Goal: Task Accomplishment & Management: Use online tool/utility

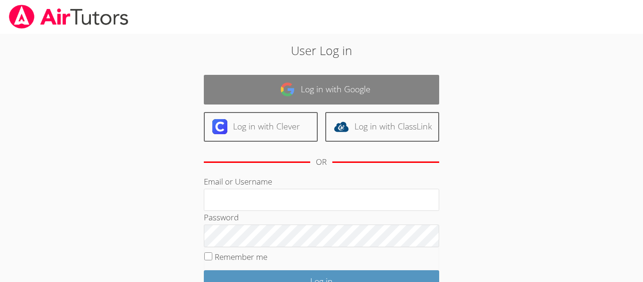
click at [229, 87] on link "Log in with Google" at bounding box center [322, 90] width 236 height 30
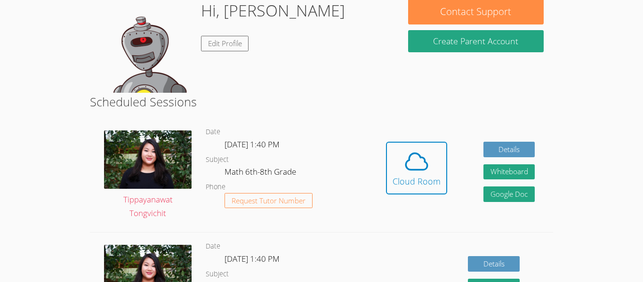
scroll to position [156, 0]
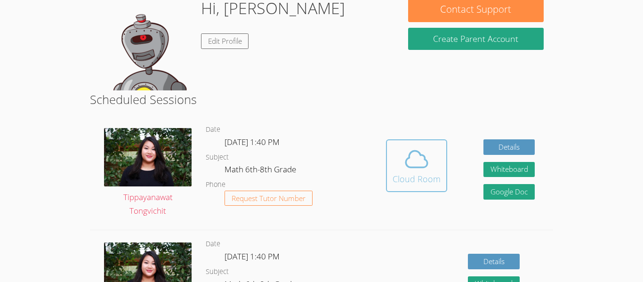
click at [408, 172] on div "Cloud Room" at bounding box center [417, 178] width 48 height 13
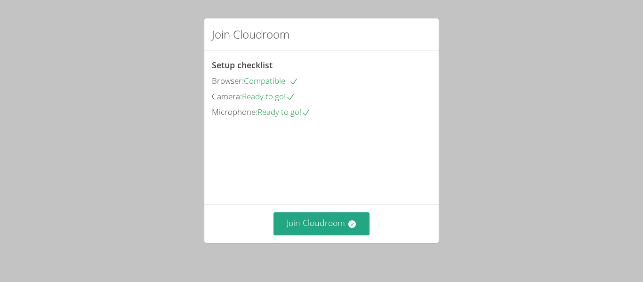
click at [179, 41] on div "Join Cloudroom Setup checklist Browser: Compatible Camera: Ready to go! Microph…" at bounding box center [321, 141] width 643 height 282
click at [323, 222] on button "Join Cloudroom" at bounding box center [322, 223] width 97 height 23
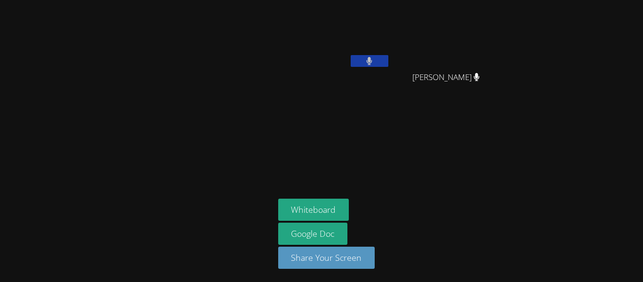
click at [374, 64] on button at bounding box center [370, 61] width 38 height 12
click at [374, 64] on icon at bounding box center [370, 61] width 10 height 8
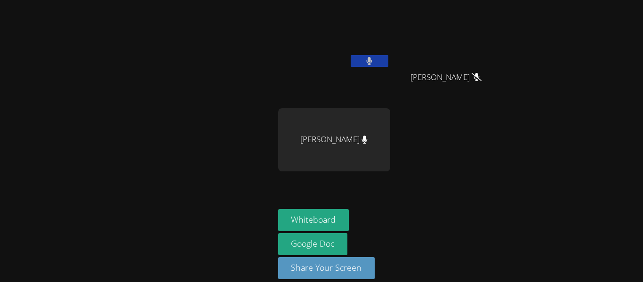
click at [374, 64] on button at bounding box center [370, 61] width 38 height 12
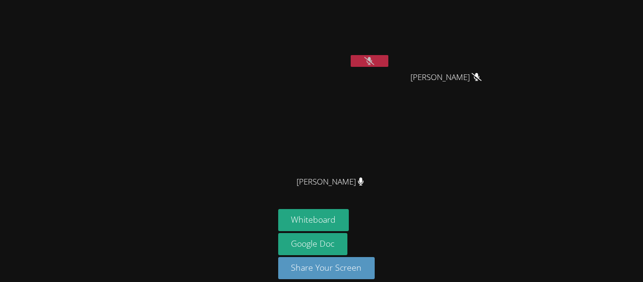
click at [374, 64] on icon at bounding box center [370, 61] width 10 height 8
click at [374, 64] on button at bounding box center [370, 61] width 38 height 12
click at [374, 64] on icon at bounding box center [370, 61] width 10 height 8
click at [374, 67] on div at bounding box center [370, 62] width 38 height 14
click at [373, 62] on button at bounding box center [370, 61] width 38 height 12
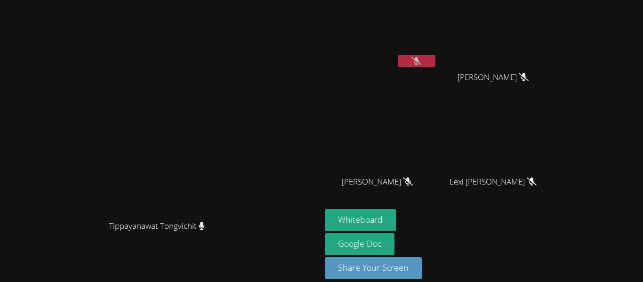
click at [412, 64] on icon at bounding box center [417, 61] width 10 height 8
click at [420, 59] on icon at bounding box center [417, 61] width 6 height 8
click at [397, 210] on button "Whiteboard" at bounding box center [360, 220] width 71 height 22
